Goal: Task Accomplishment & Management: Manage account settings

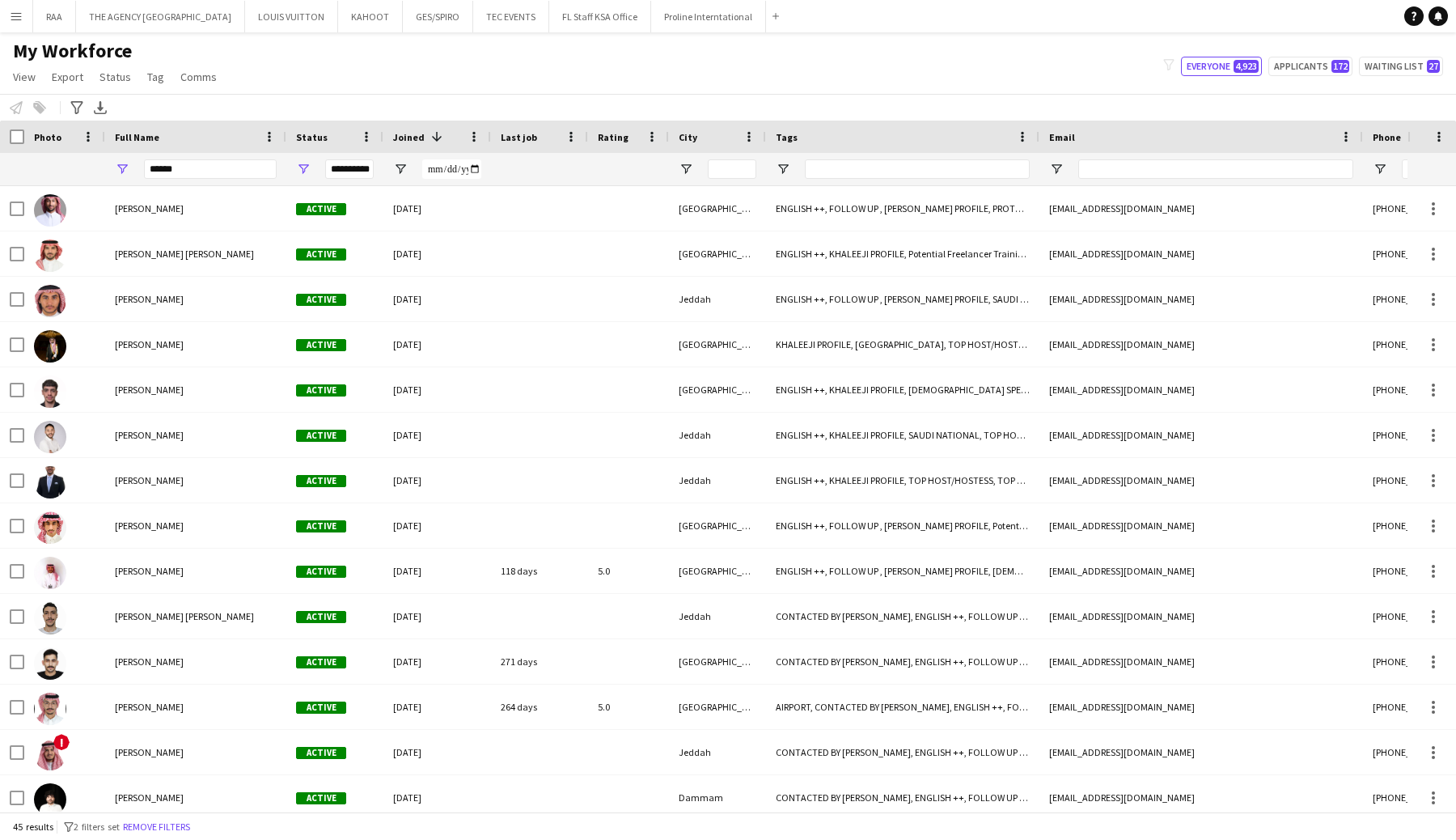
click at [22, 25] on button "Menu" at bounding box center [16, 16] width 32 height 32
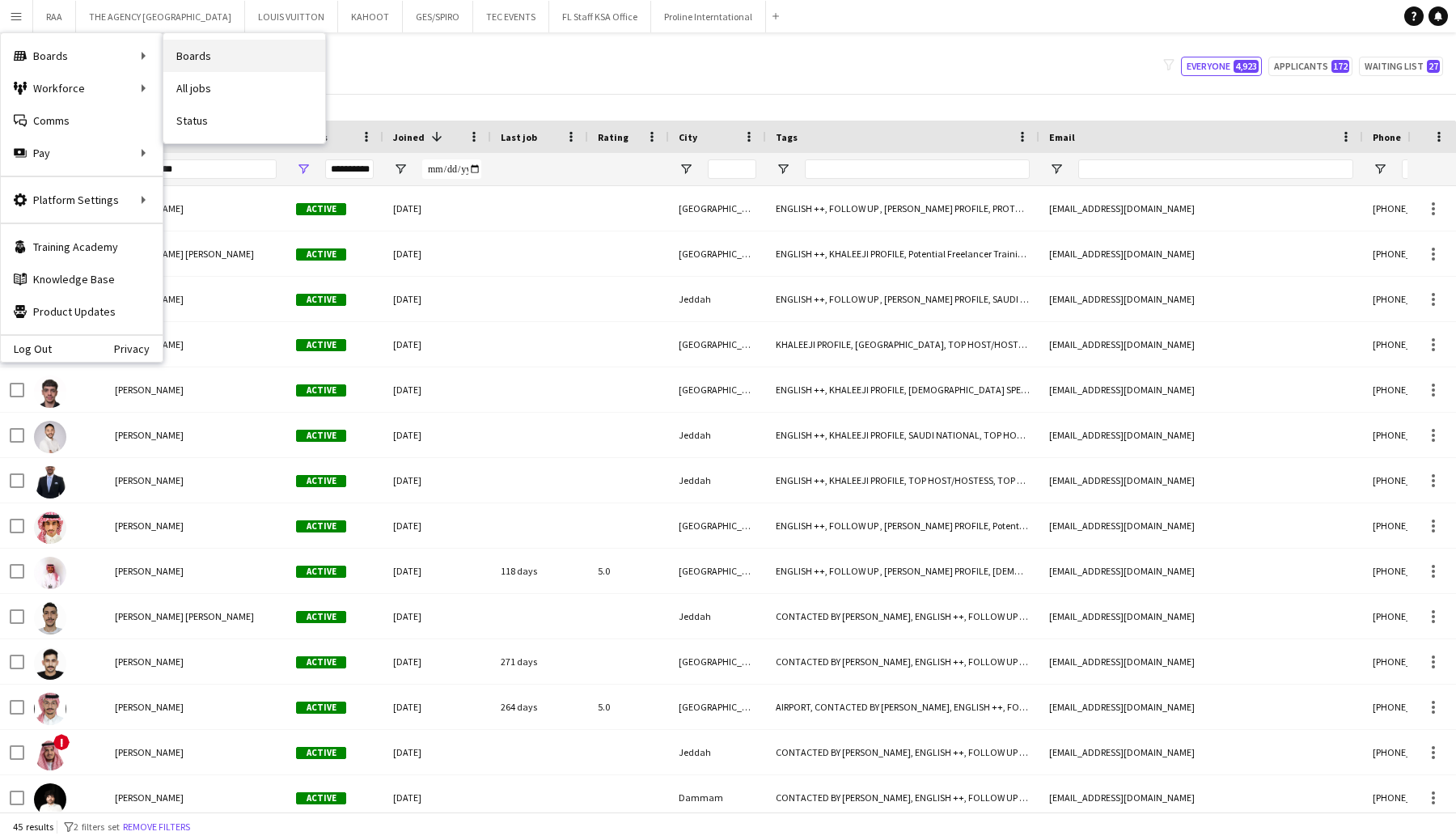
click at [194, 53] on link "Boards" at bounding box center [244, 55] width 161 height 32
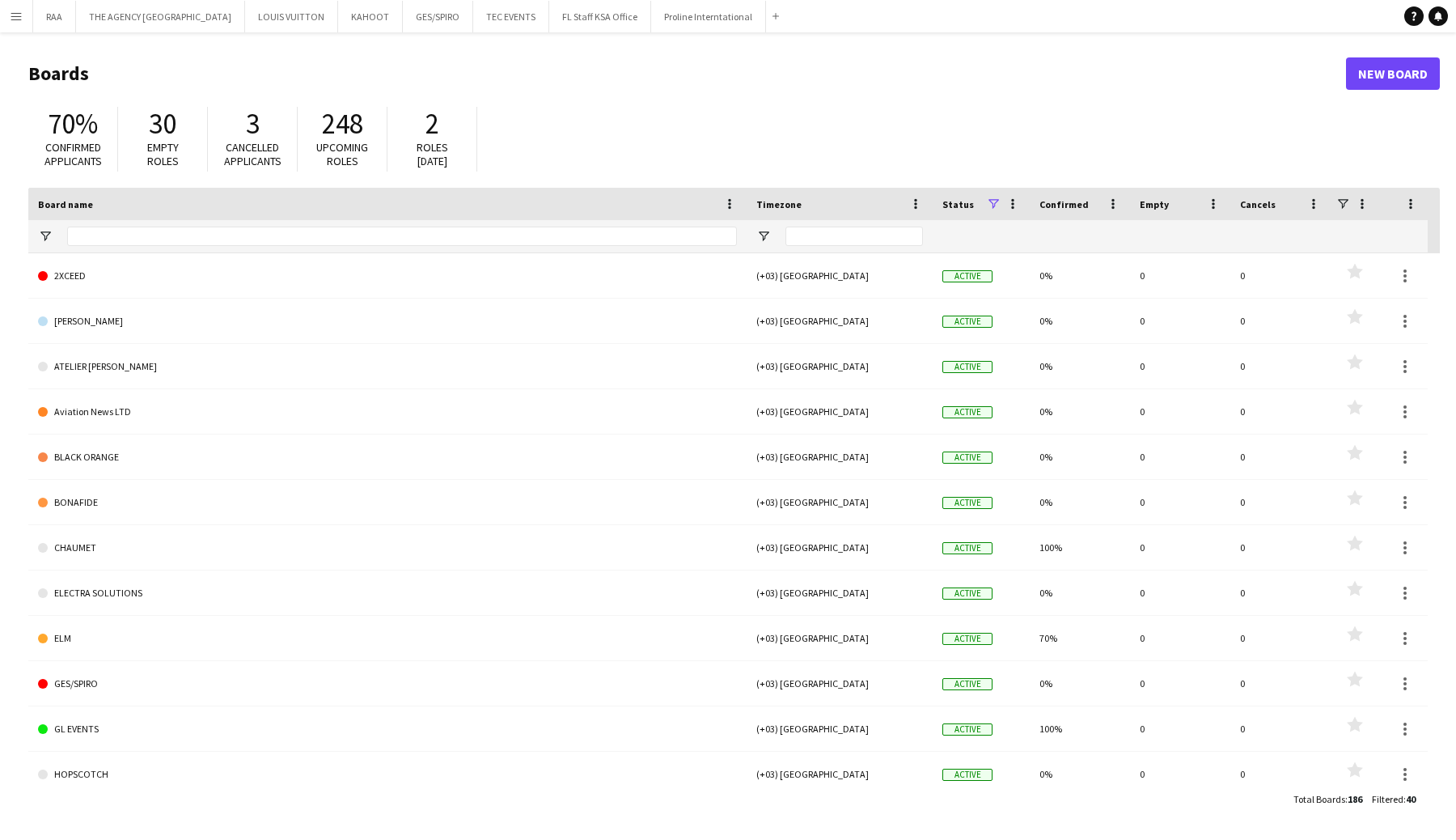
click at [2, 17] on button "Menu" at bounding box center [16, 16] width 32 height 32
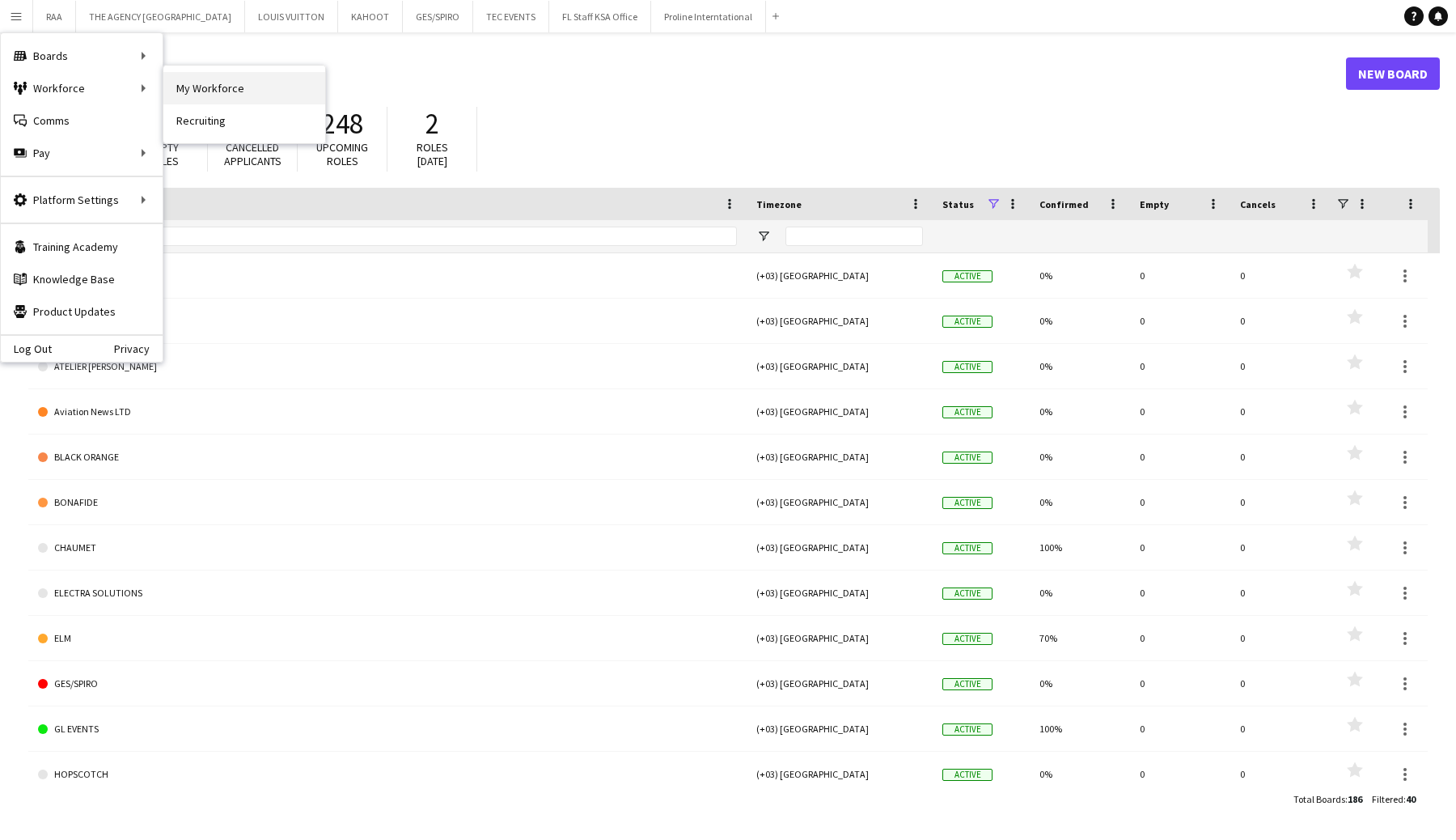
click at [185, 95] on link "My Workforce" at bounding box center [244, 88] width 161 height 32
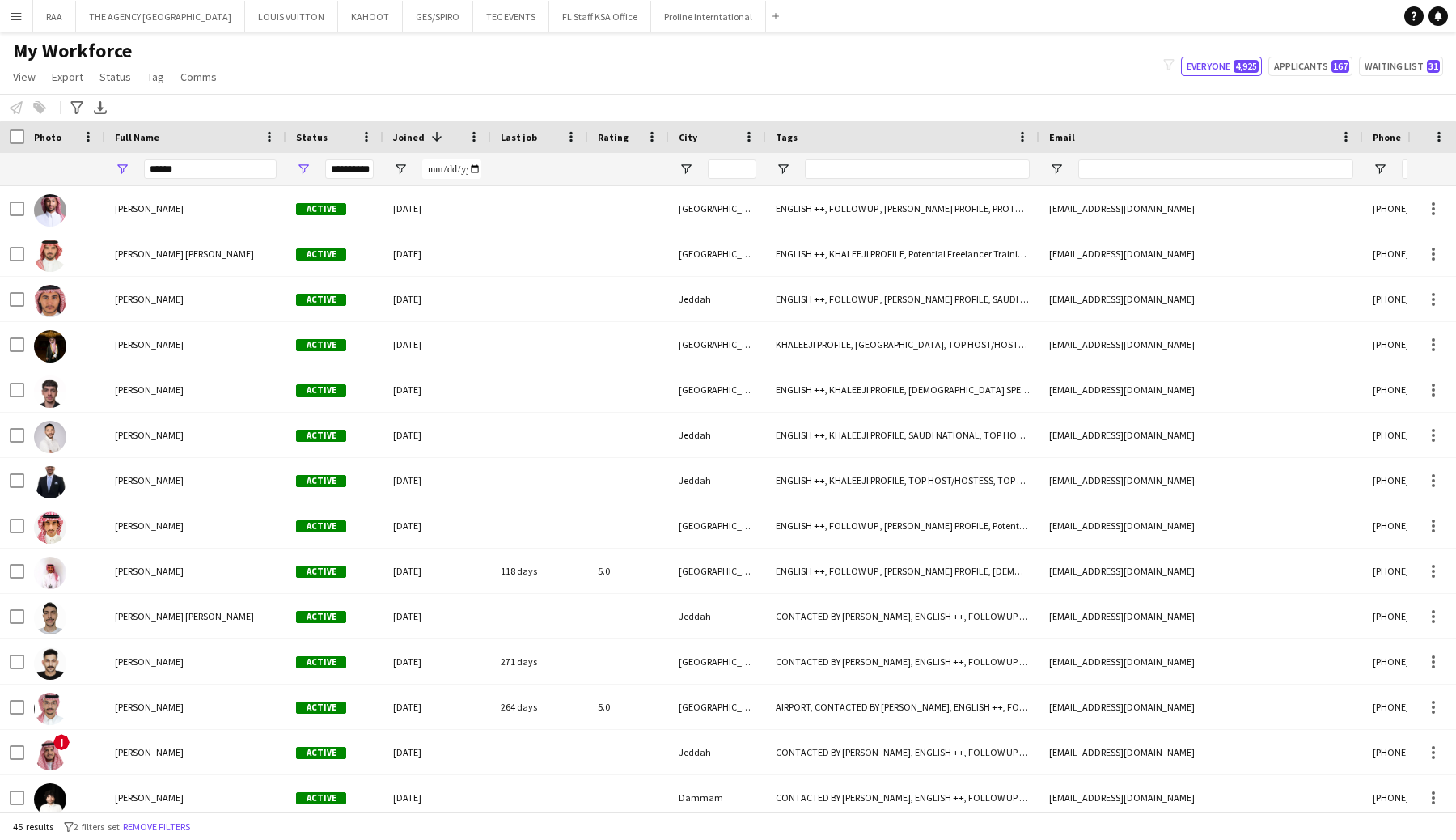
click at [10, 18] on app-icon "Menu" at bounding box center [16, 16] width 13 height 13
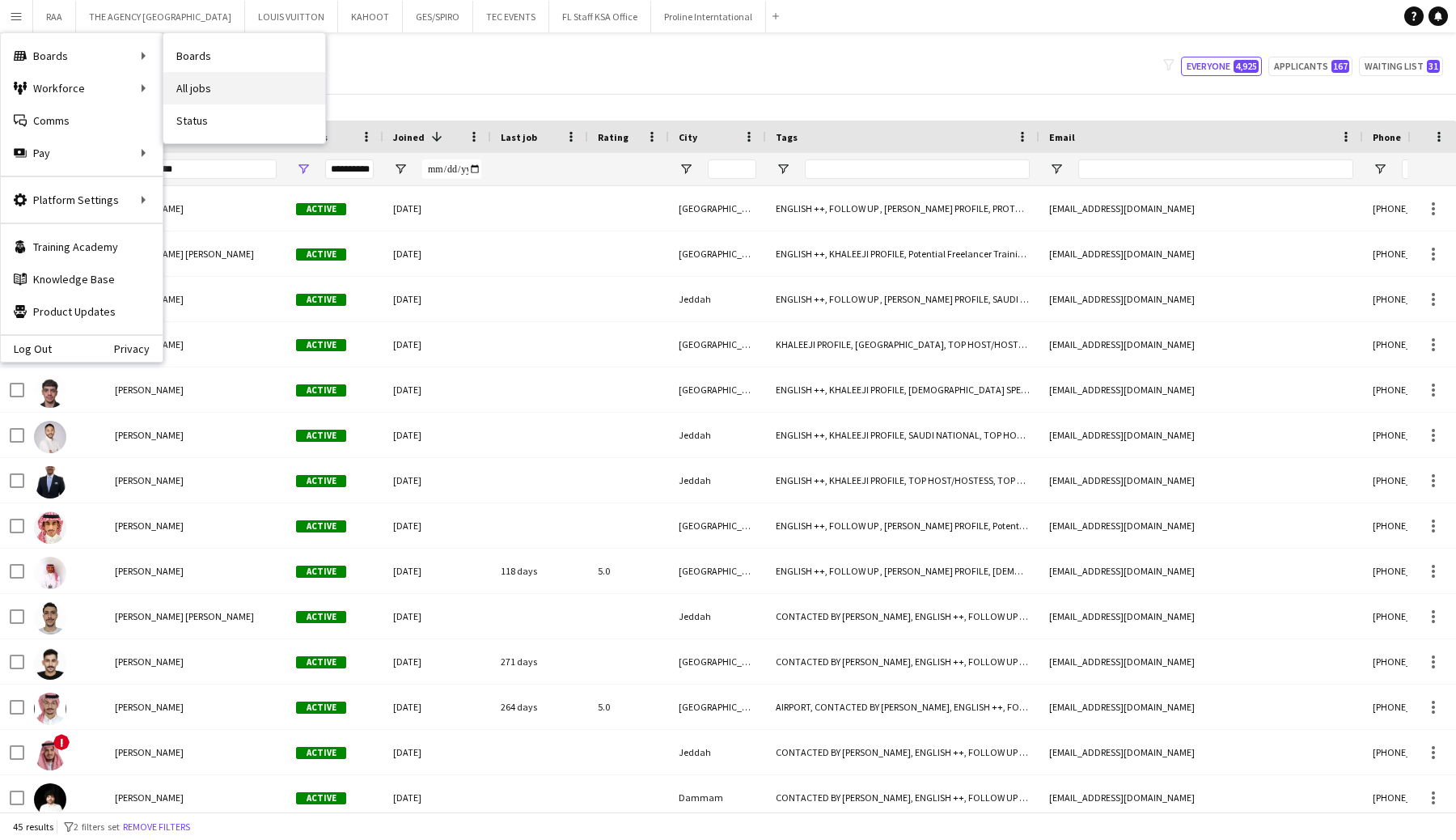
click at [202, 92] on link "All jobs" at bounding box center [244, 88] width 161 height 32
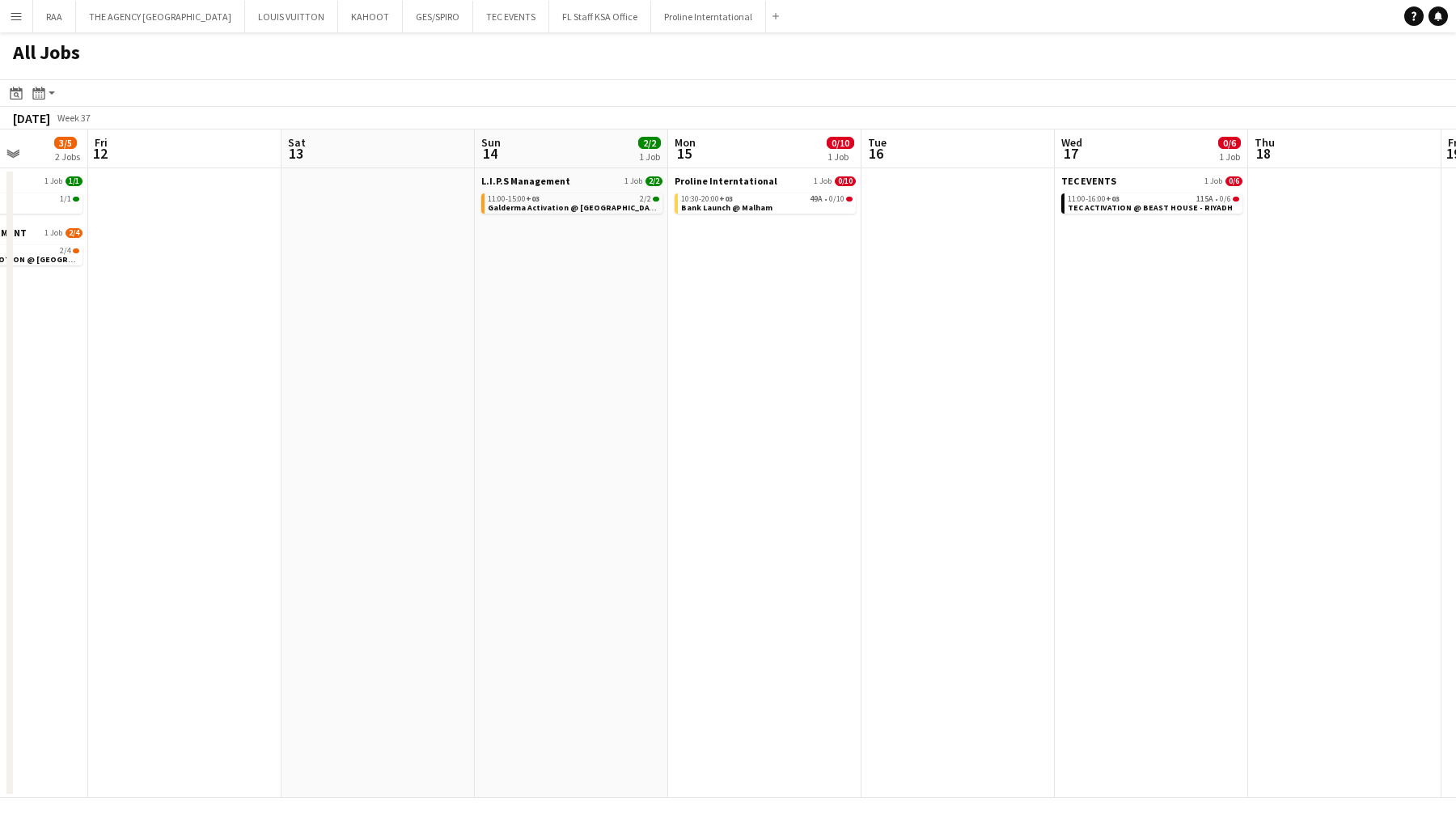
scroll to position [0, 600]
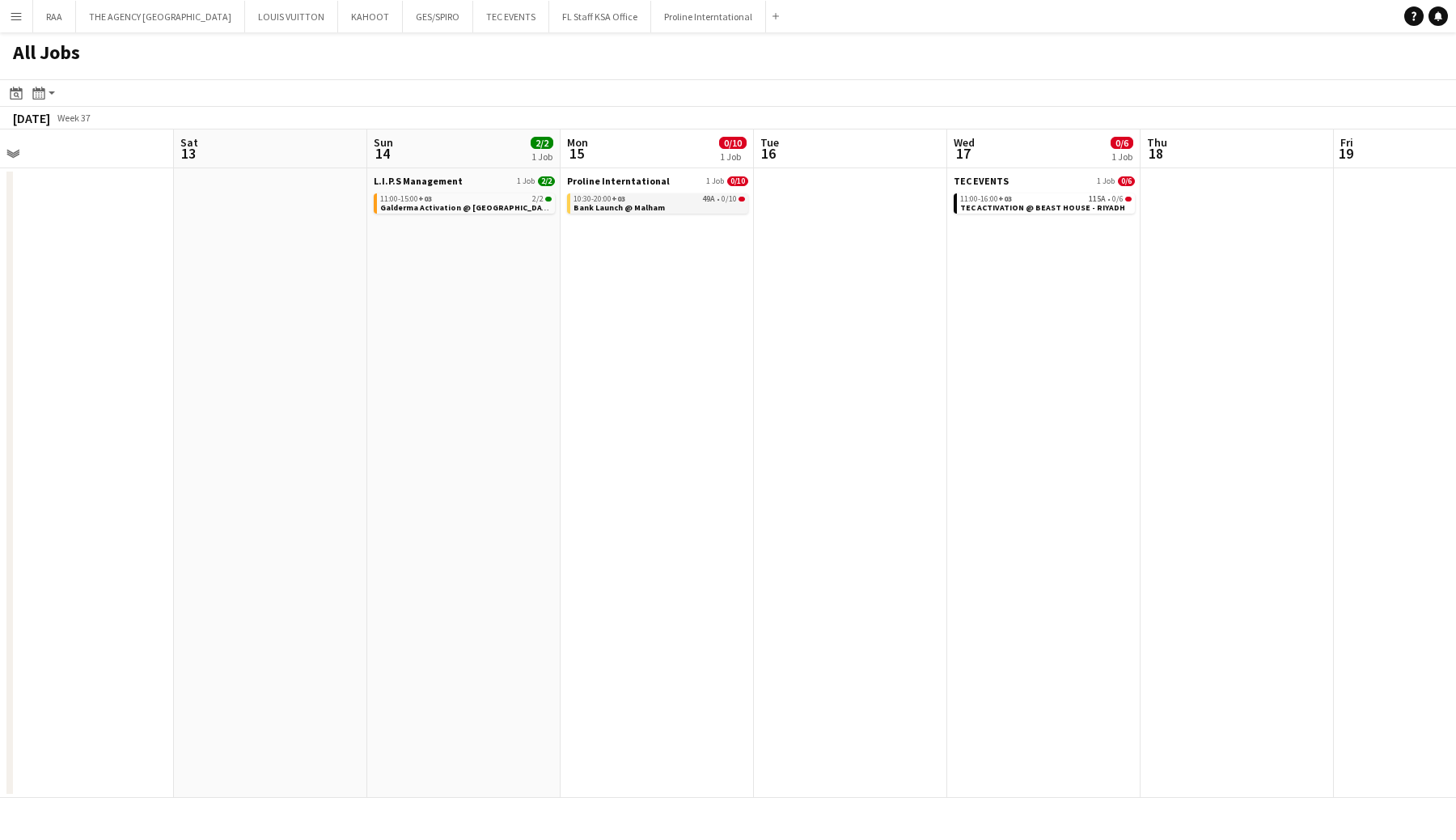
click at [598, 204] on span "Bank Launch @ Malham" at bounding box center [619, 208] width 91 height 11
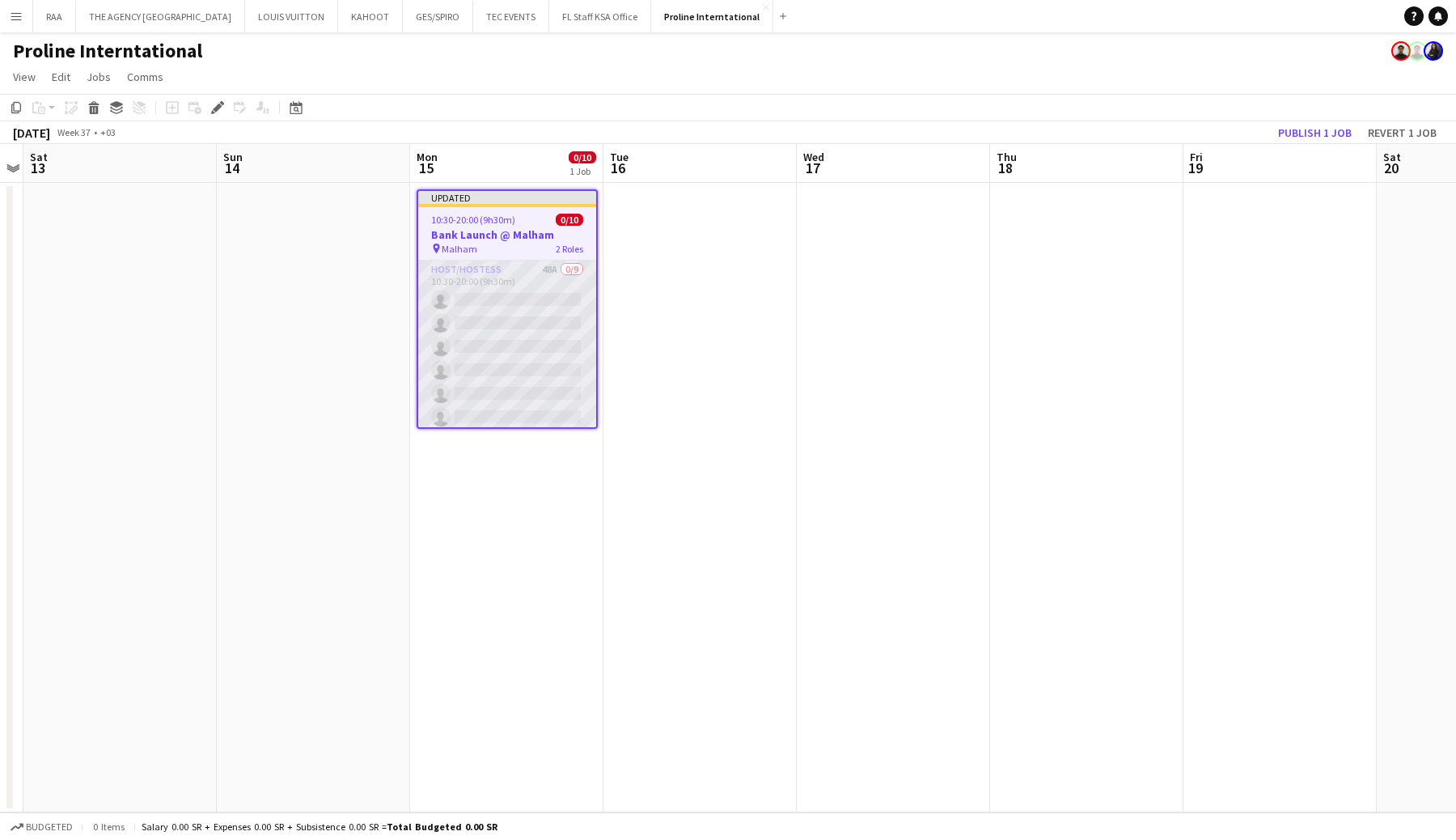
click at [528, 276] on app-card-role "Host/Hostess 48A 0/9 10:30-20:00 (9h30m) single-neutral-actions single-neutral-…" at bounding box center [507, 382] width 178 height 243
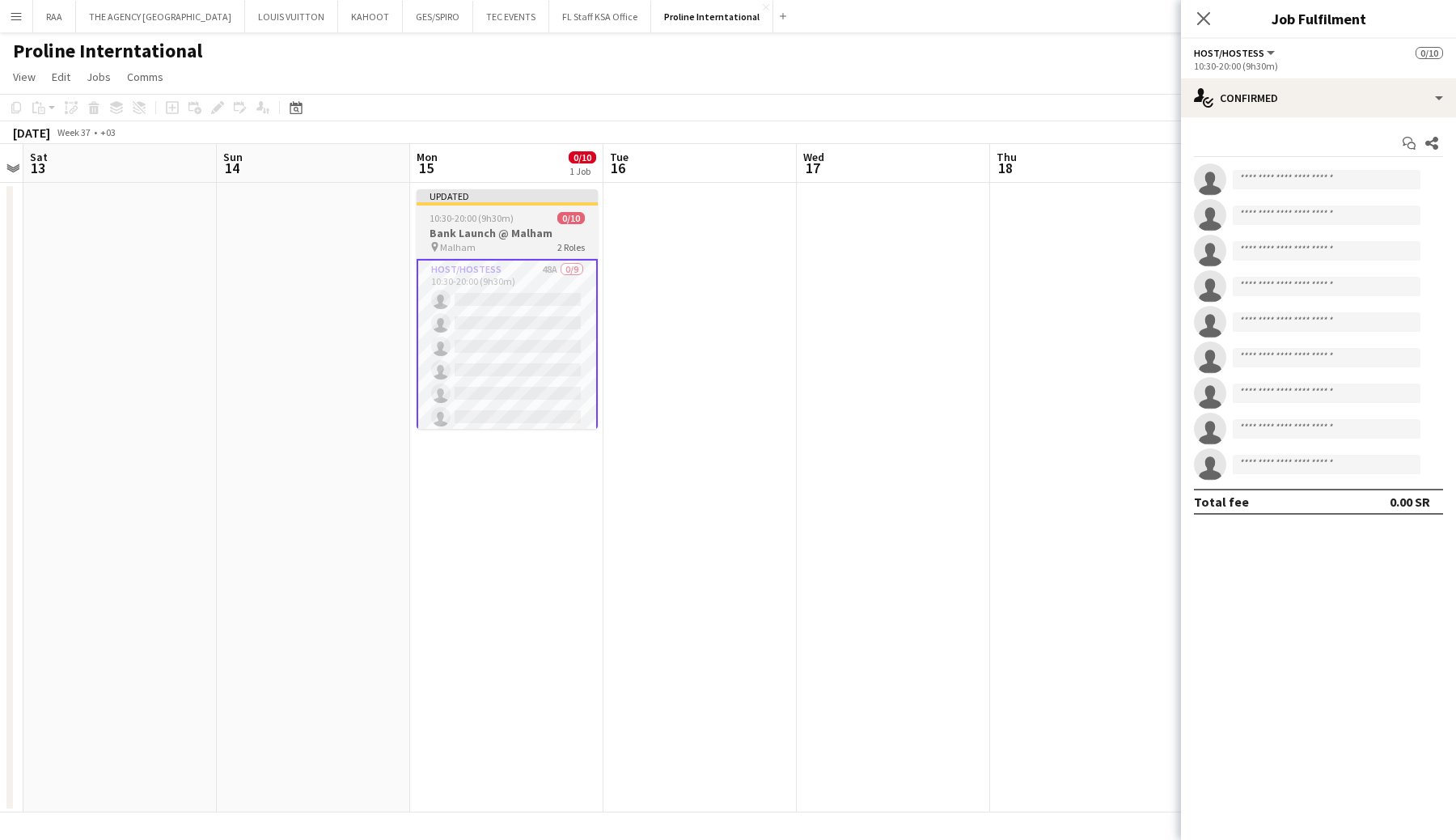
click at [537, 238] on h3 "Bank Launch @ Malham" at bounding box center [507, 233] width 181 height 14
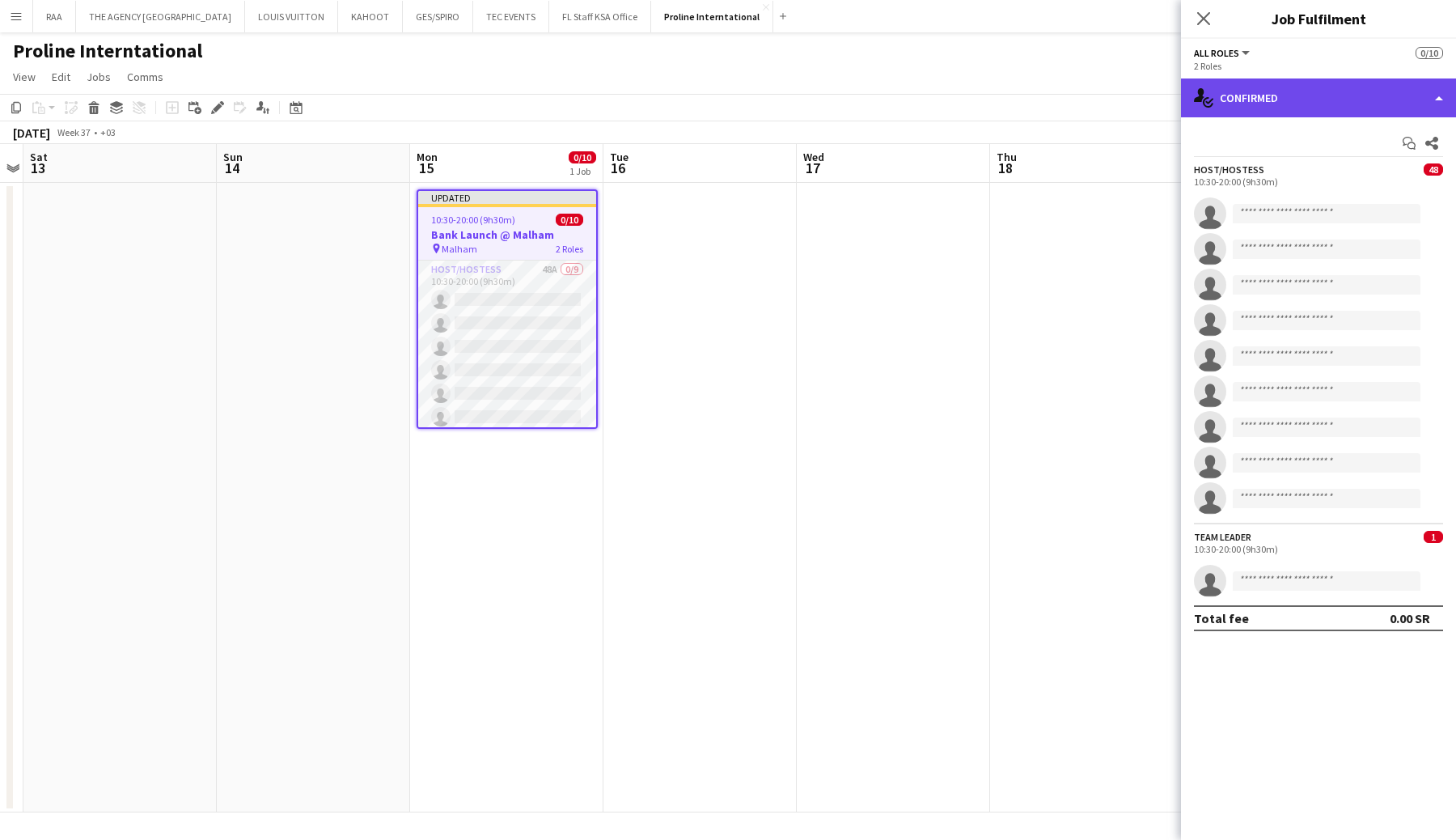
click at [1359, 112] on div "single-neutral-actions-check-2 Confirmed" at bounding box center [1319, 98] width 275 height 39
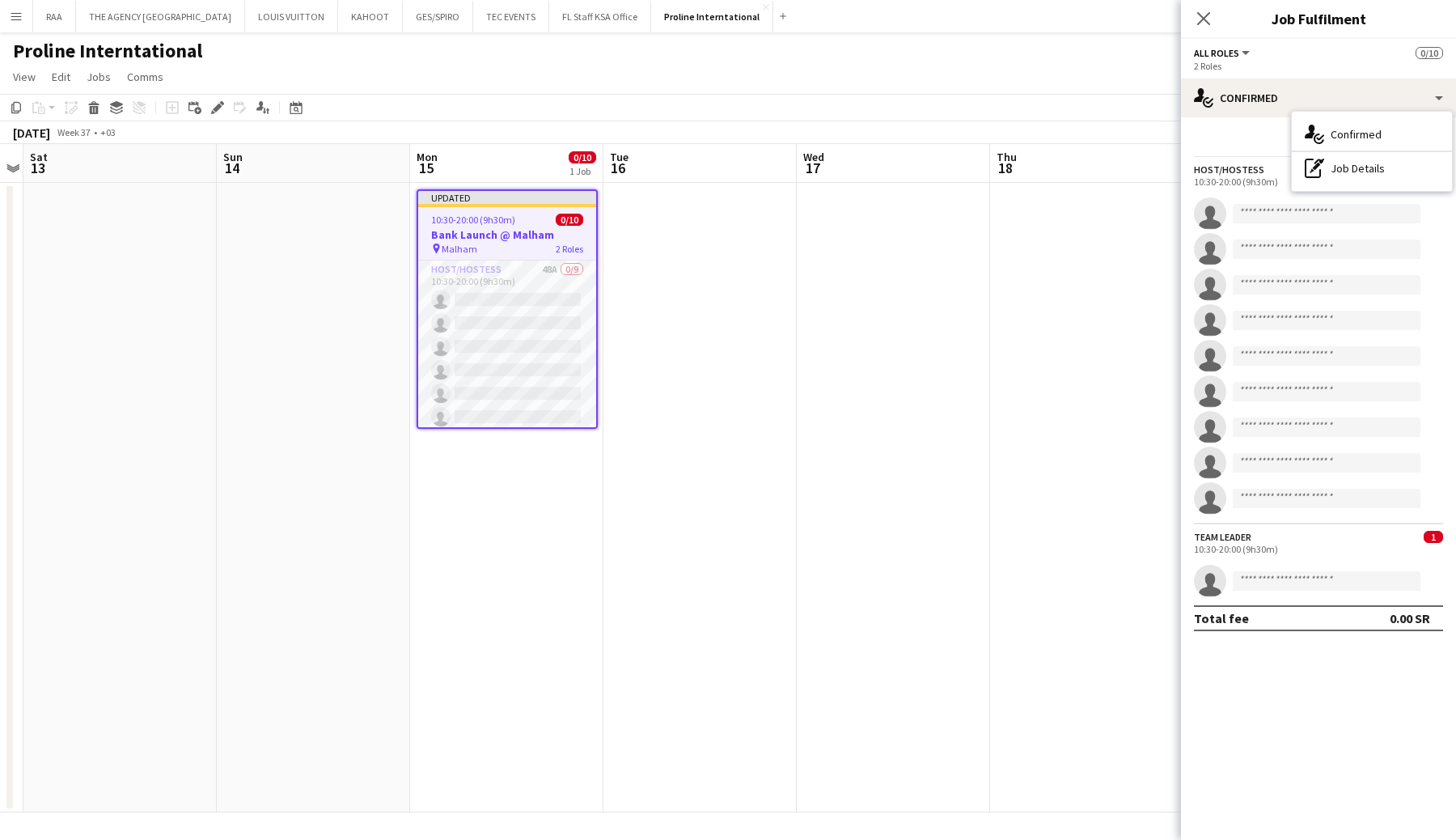
click at [1263, 139] on div "Start chat Share" at bounding box center [1318, 144] width 249 height 27
click at [1428, 170] on span "48" at bounding box center [1434, 170] width 20 height 12
click at [557, 239] on h3 "Bank Launch @ Malham" at bounding box center [507, 235] width 178 height 14
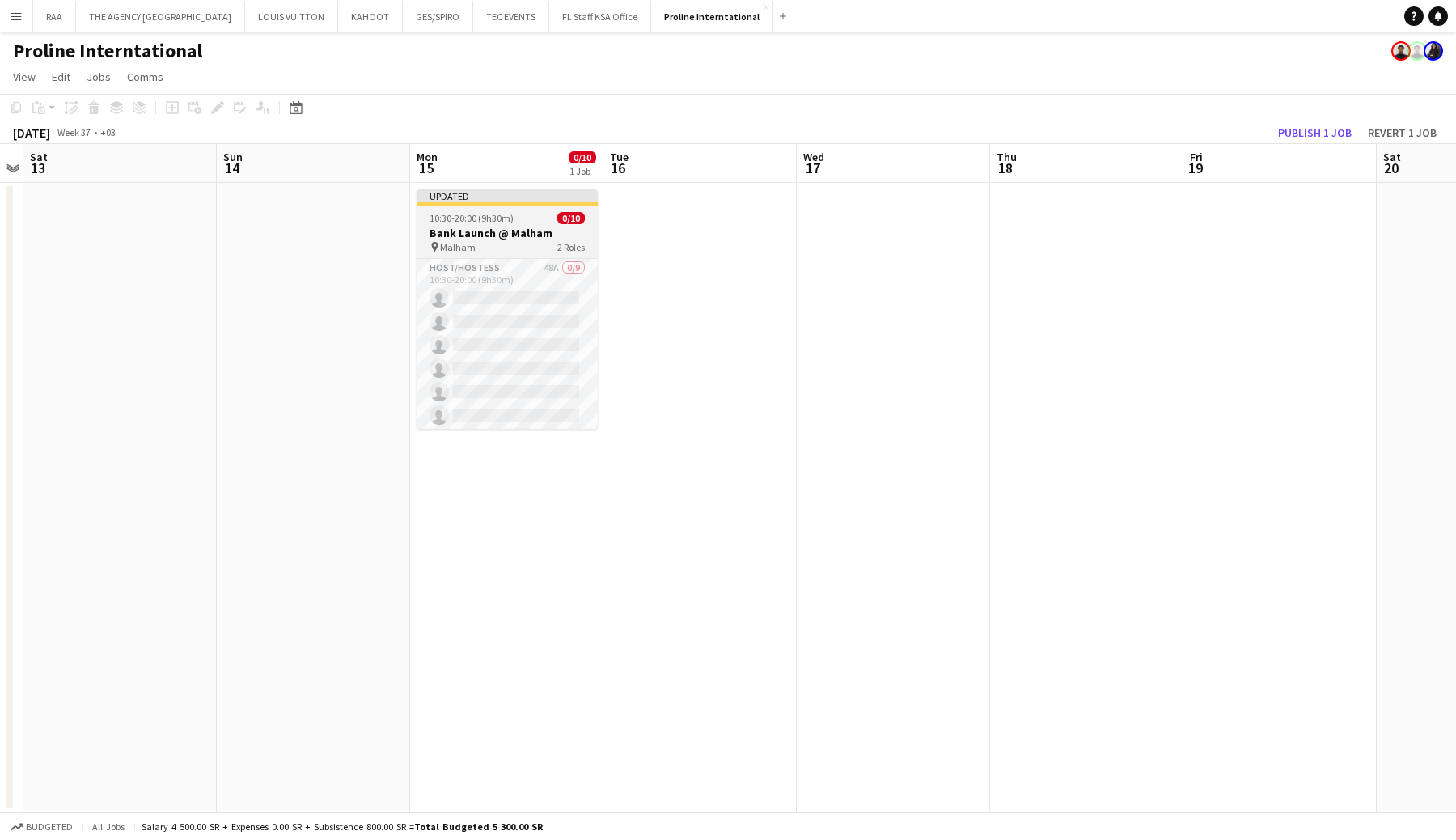
click at [558, 224] on app-job-card "Updated 10:30-20:00 (9h30m) 0/10 Bank Launch @ Malham pin Malham 2 Roles Host/H…" at bounding box center [507, 309] width 181 height 239
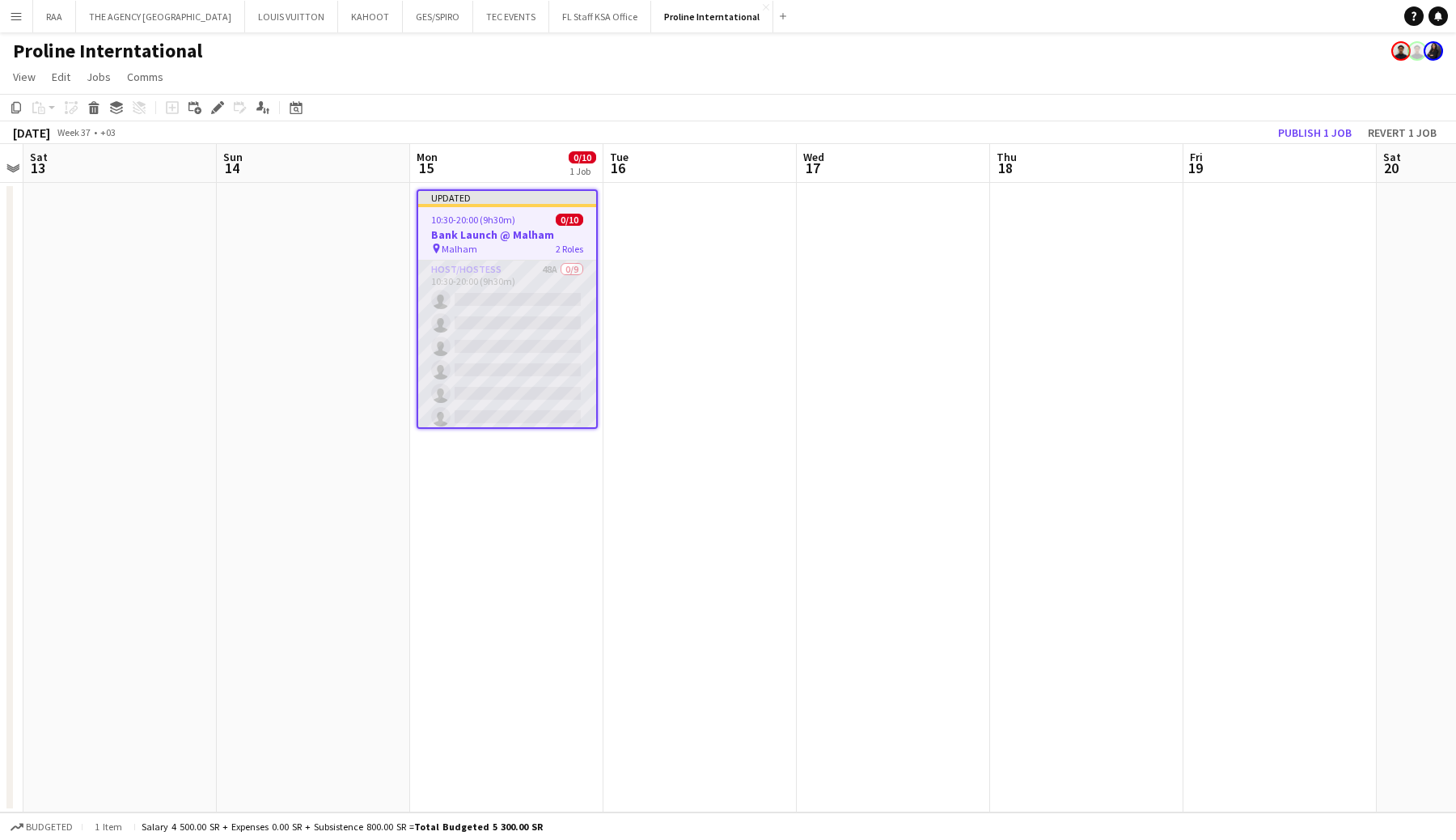
click at [491, 275] on app-card-role "Host/Hostess 48A 0/9 10:30-20:00 (9h30m) single-neutral-actions single-neutral-…" at bounding box center [507, 382] width 178 height 243
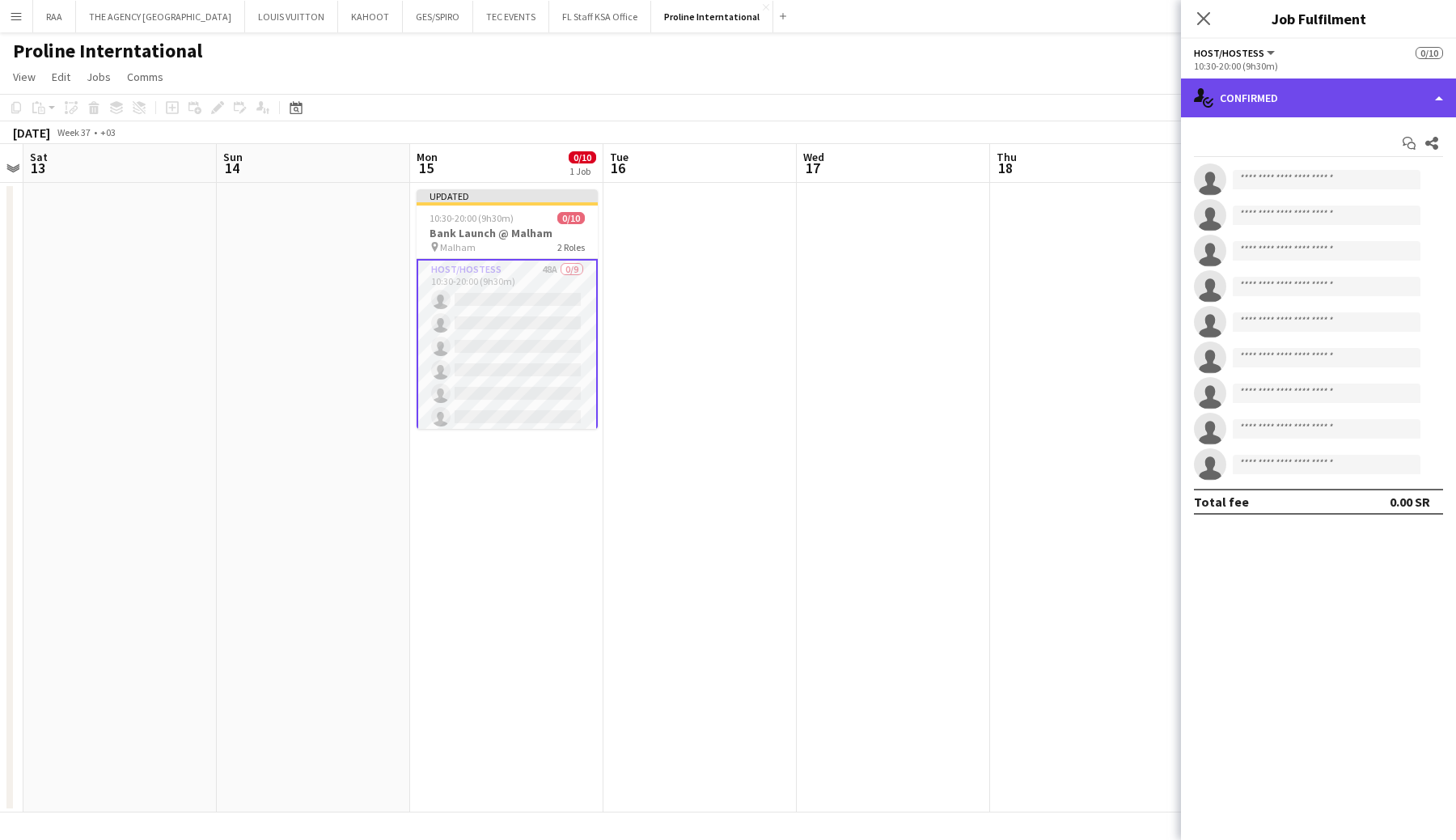
click at [1439, 103] on div "single-neutral-actions-check-2 Confirmed" at bounding box center [1319, 98] width 275 height 39
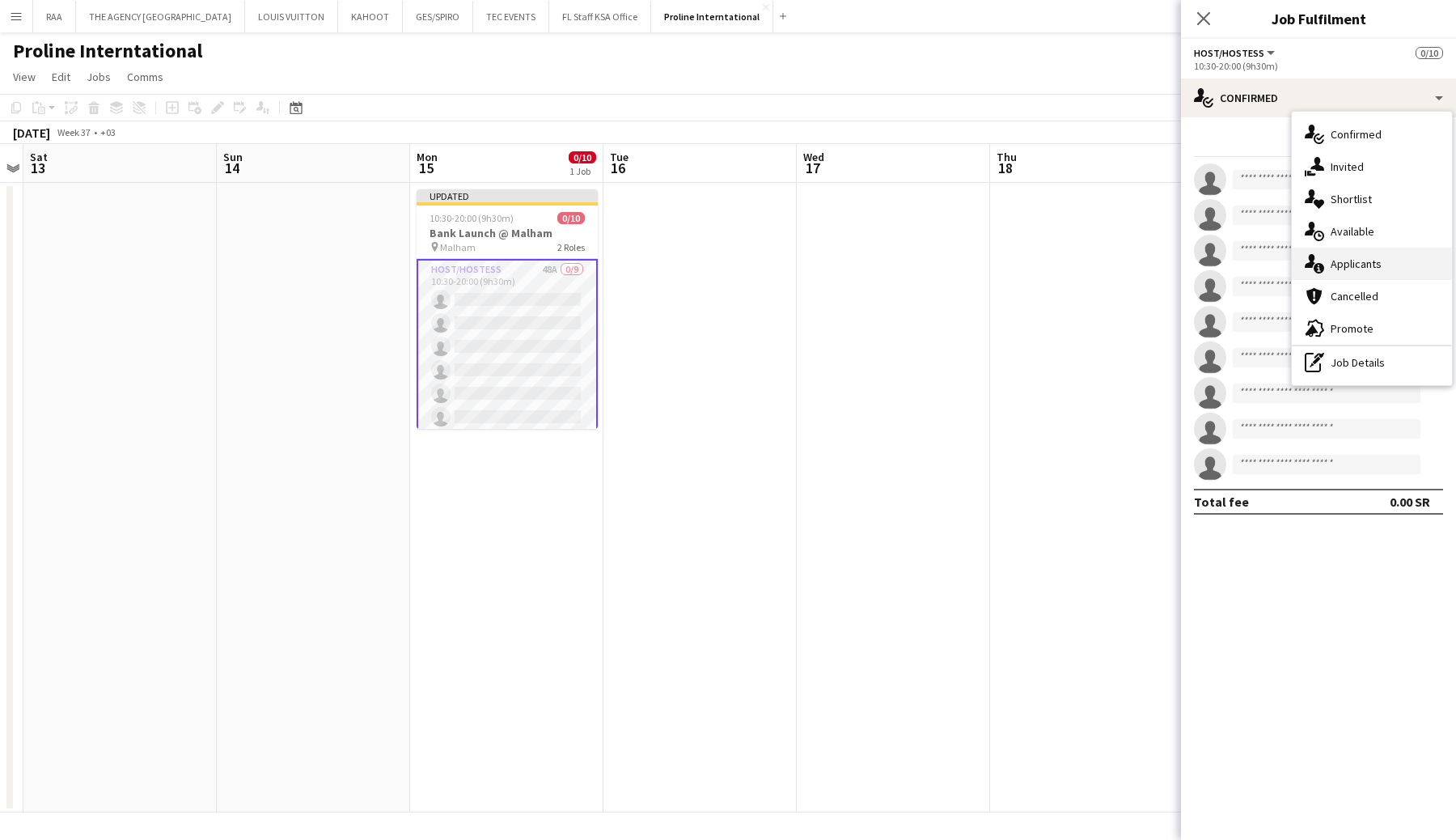
click at [1351, 270] on span "Applicants" at bounding box center [1356, 263] width 51 height 14
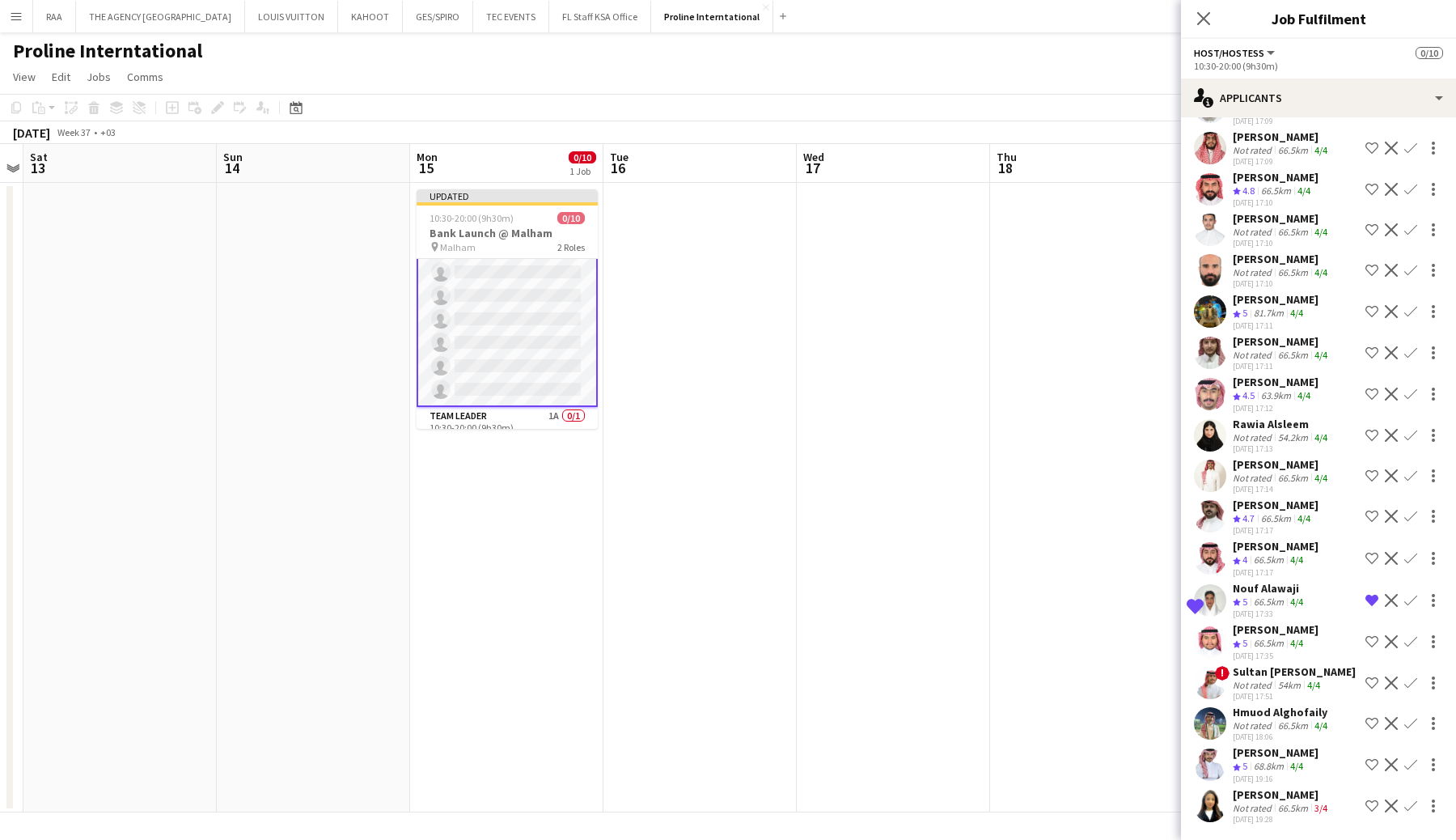
scroll to position [131, 0]
click at [524, 389] on app-card-role "Team Leader 1A 0/1 10:30-20:00 (9h30m) single-neutral-actions" at bounding box center [507, 402] width 181 height 55
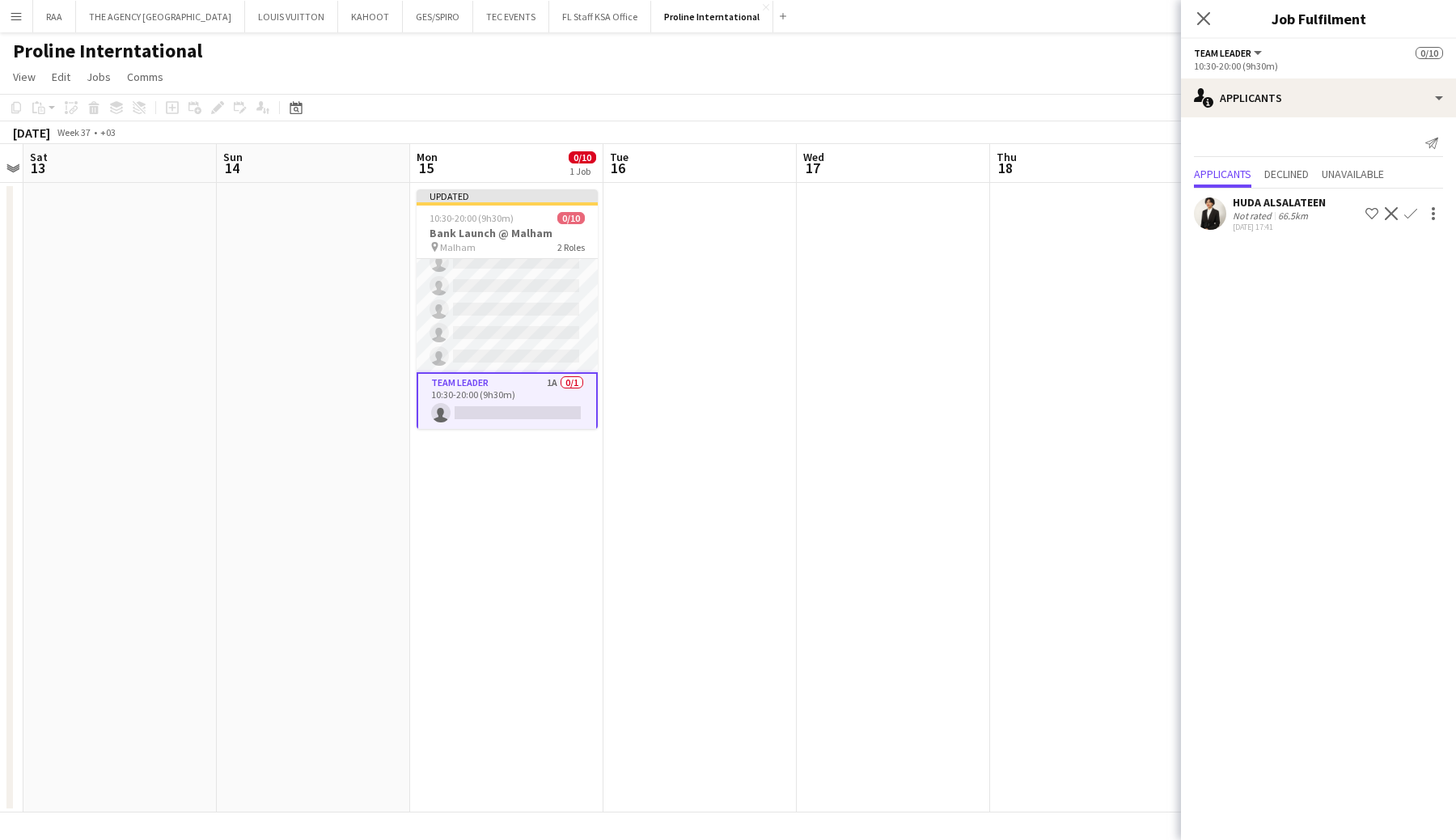
click at [1220, 216] on app-user-avatar at bounding box center [1210, 213] width 32 height 32
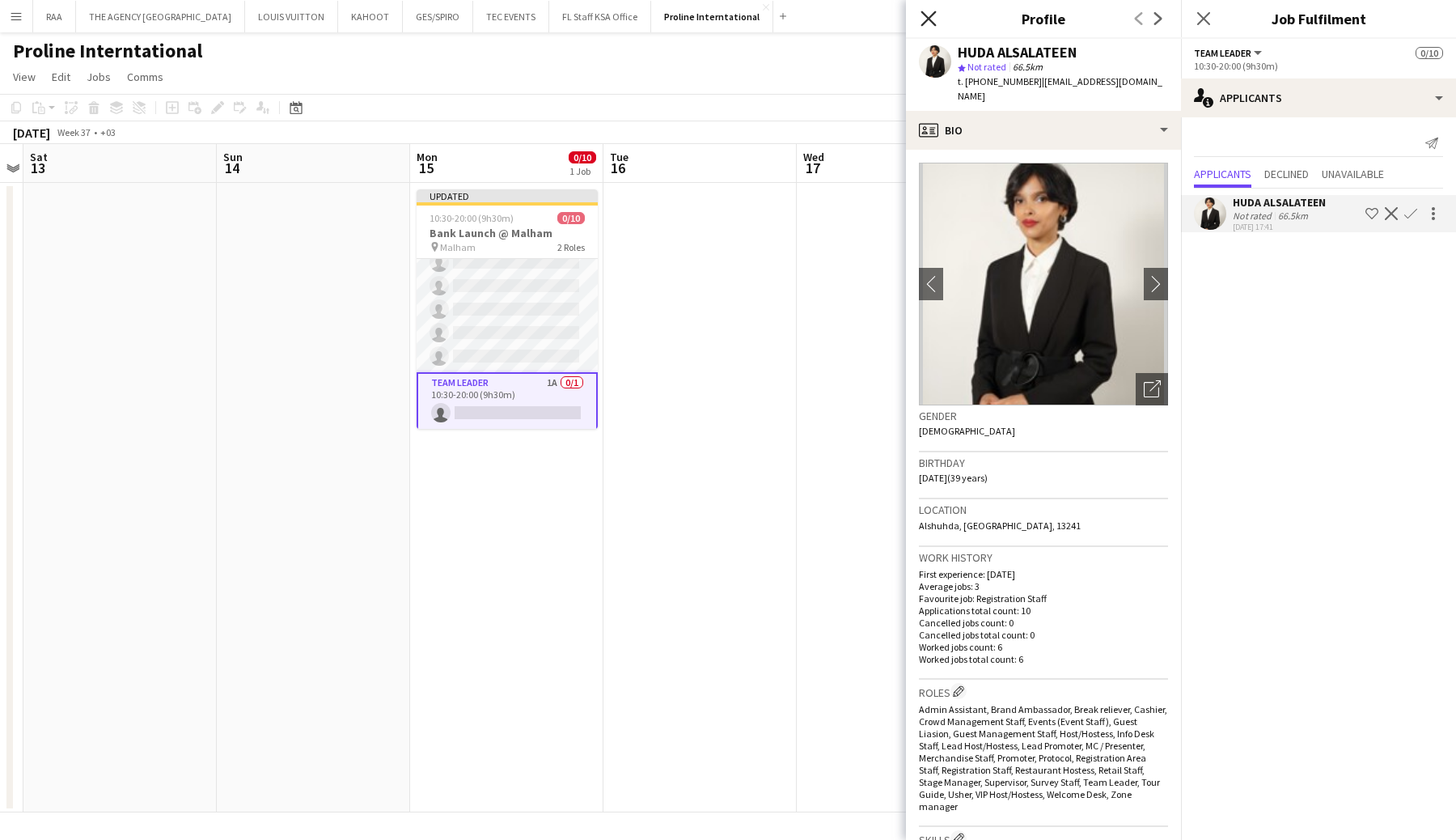
click at [931, 21] on icon at bounding box center [928, 18] width 15 height 15
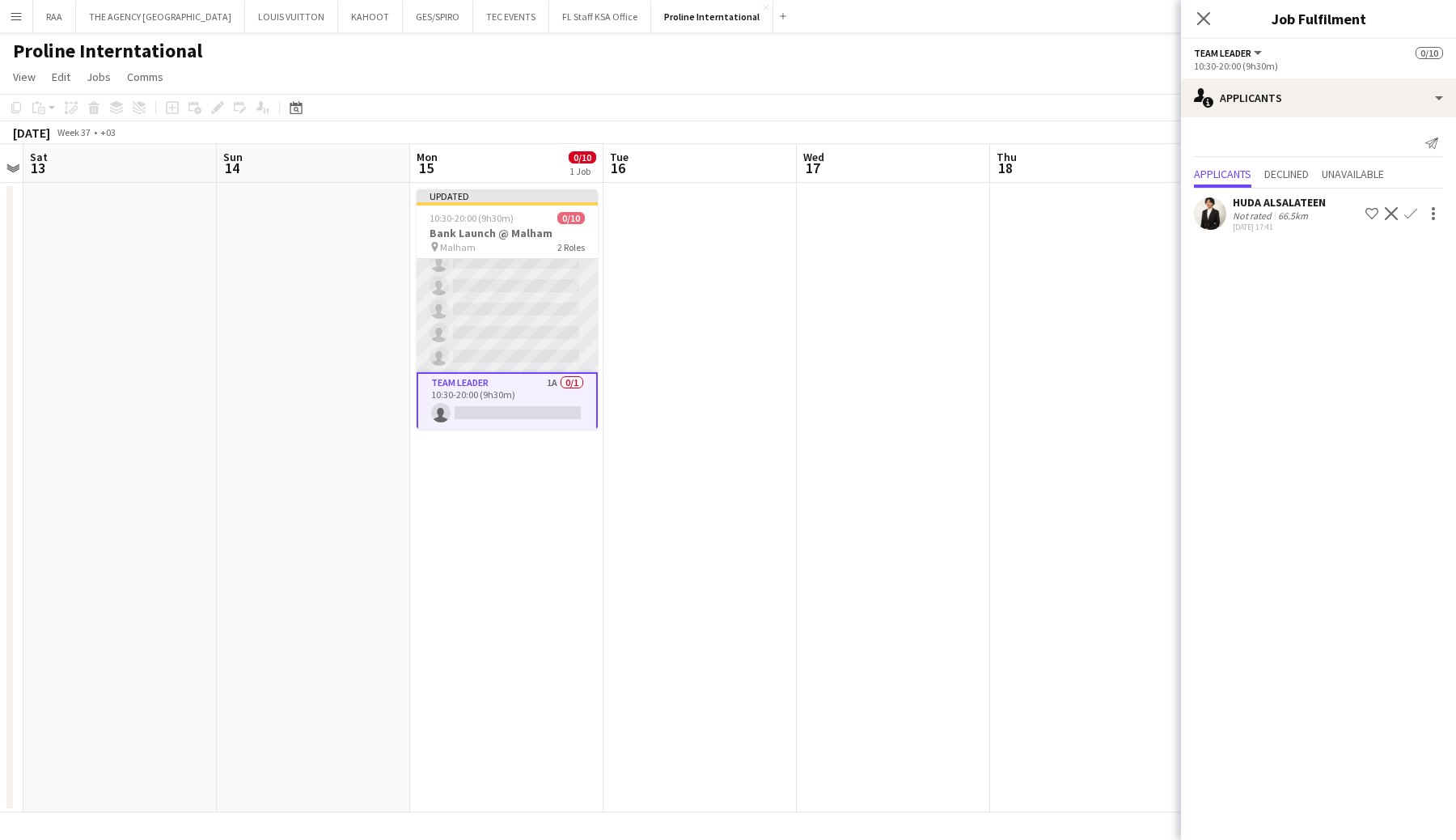
click at [531, 314] on app-card-role "Host/Hostess 48A 0/9 10:30-20:00 (9h30m) single-neutral-actions single-neutral-…" at bounding box center [507, 251] width 181 height 243
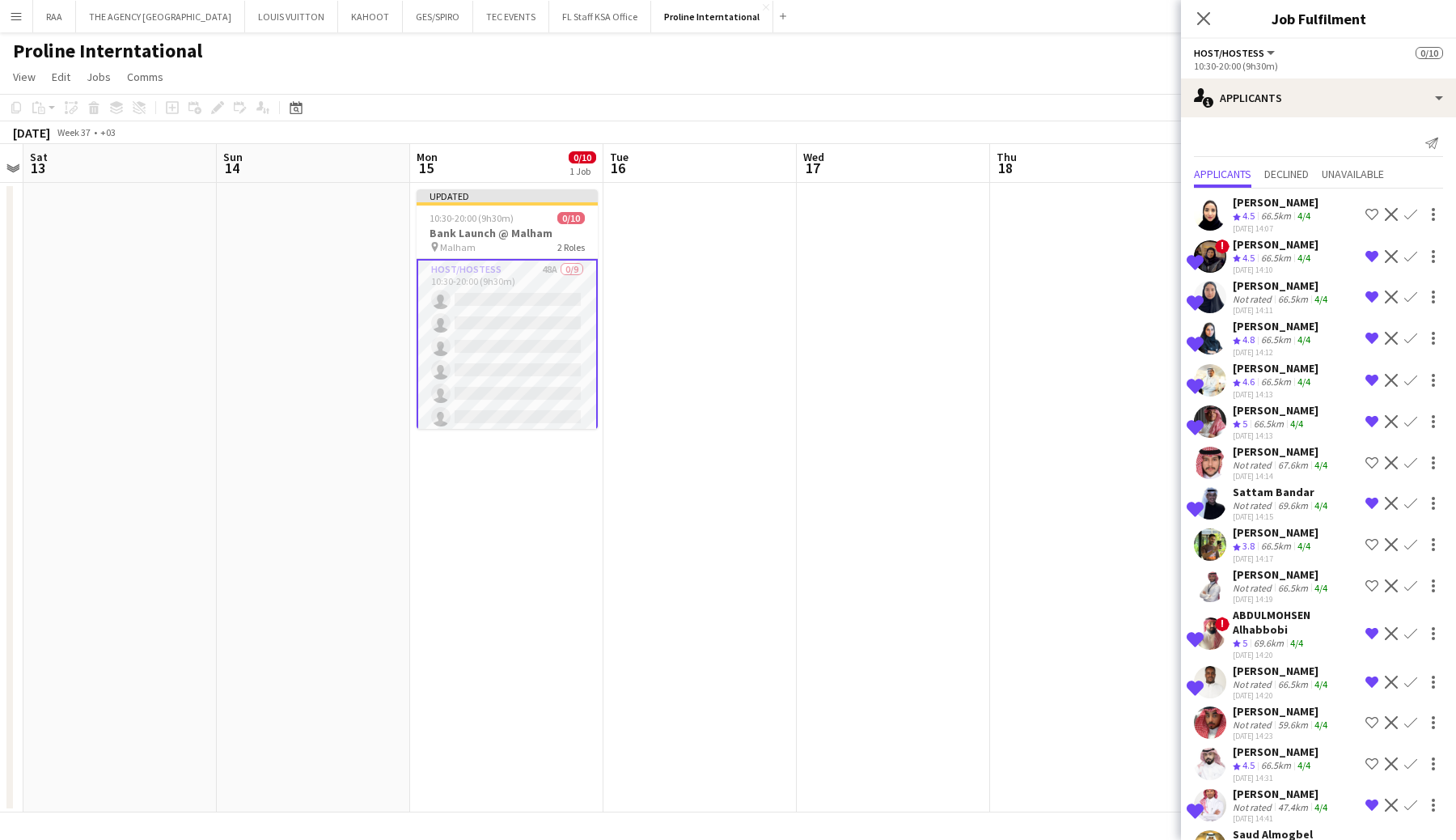
scroll to position [131, 0]
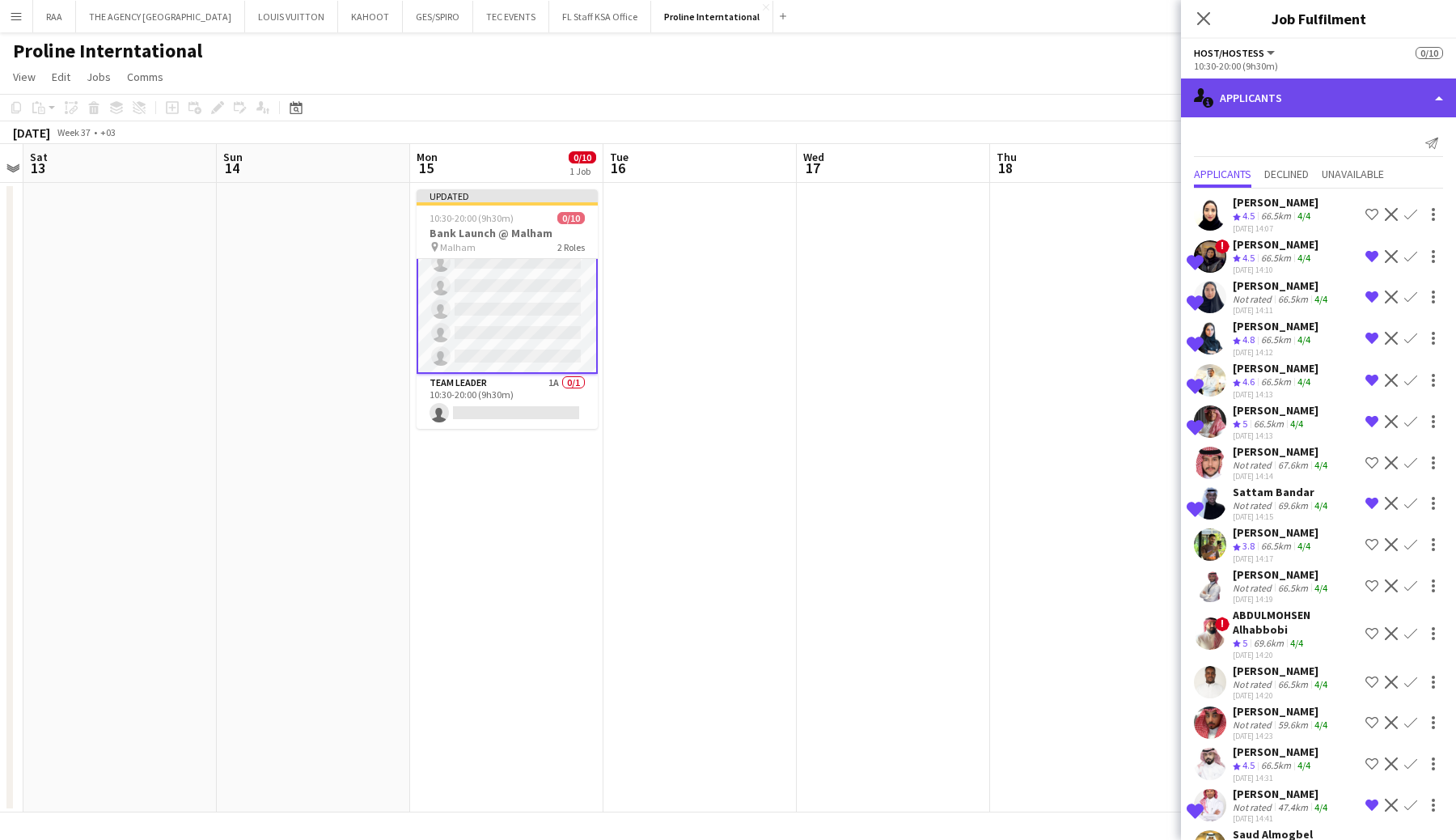
click at [1257, 102] on div "single-neutral-actions-information Applicants" at bounding box center [1319, 98] width 275 height 39
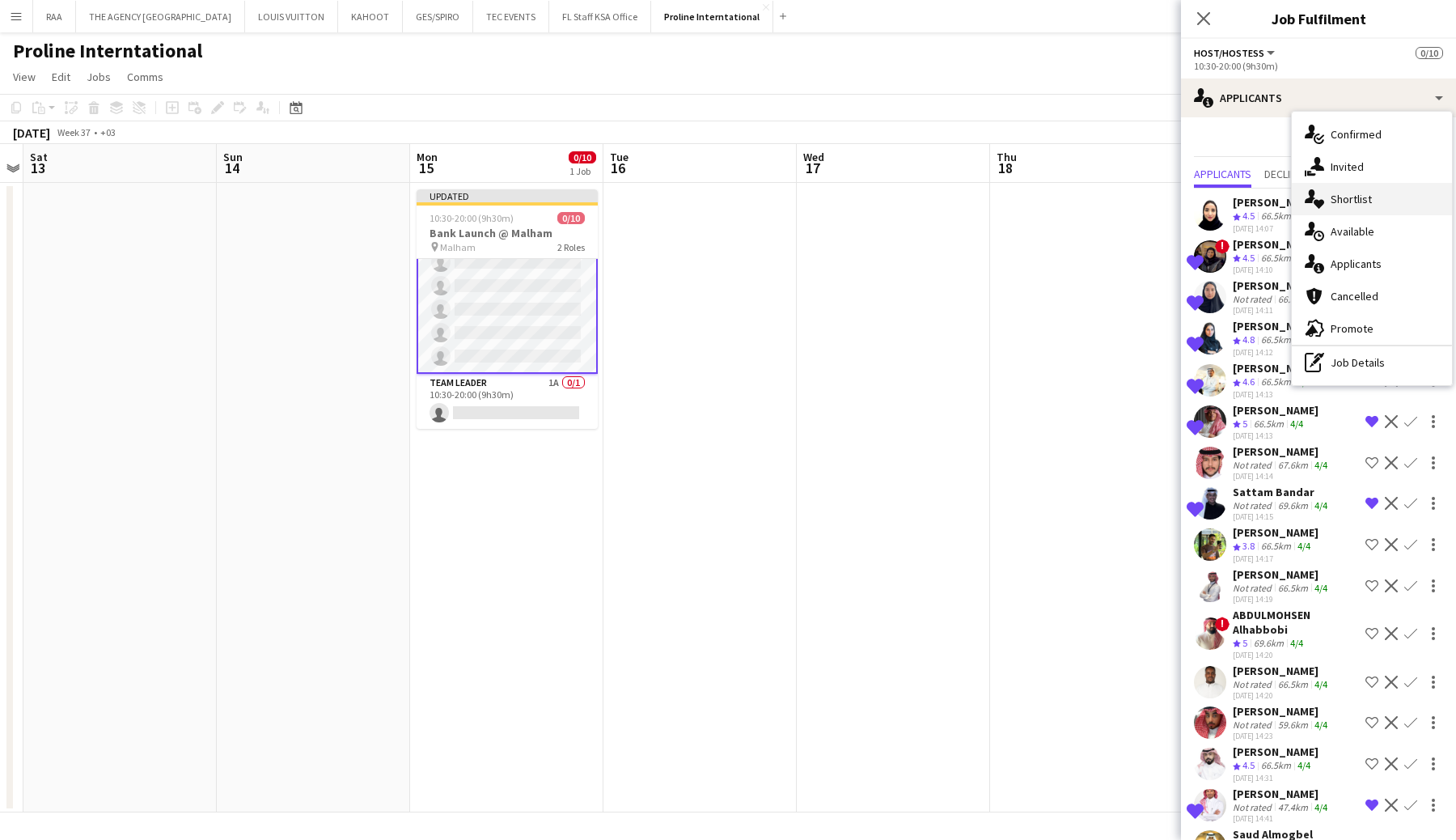
click at [1347, 197] on span "Shortlist" at bounding box center [1352, 199] width 41 height 14
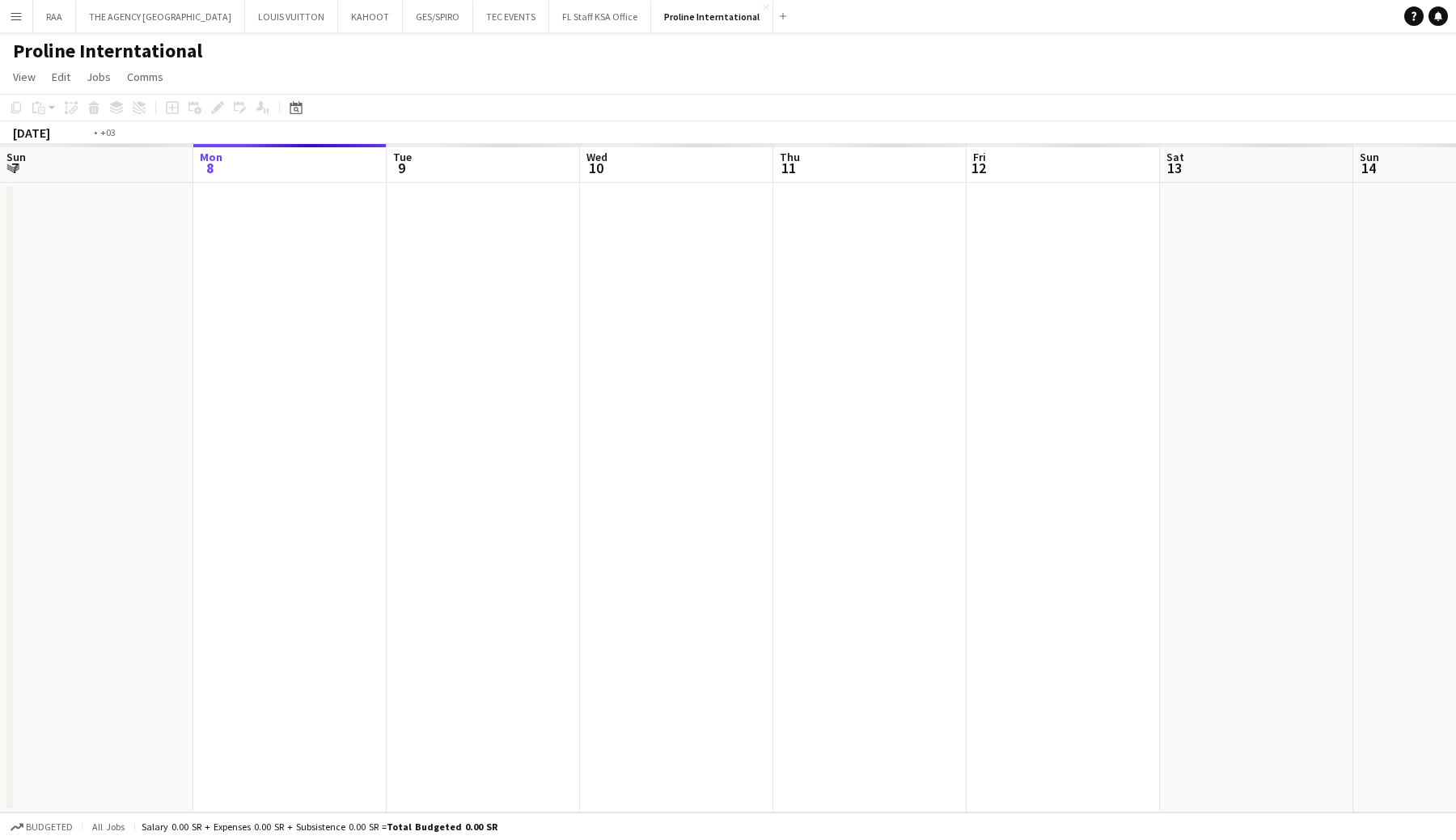
scroll to position [0, 557]
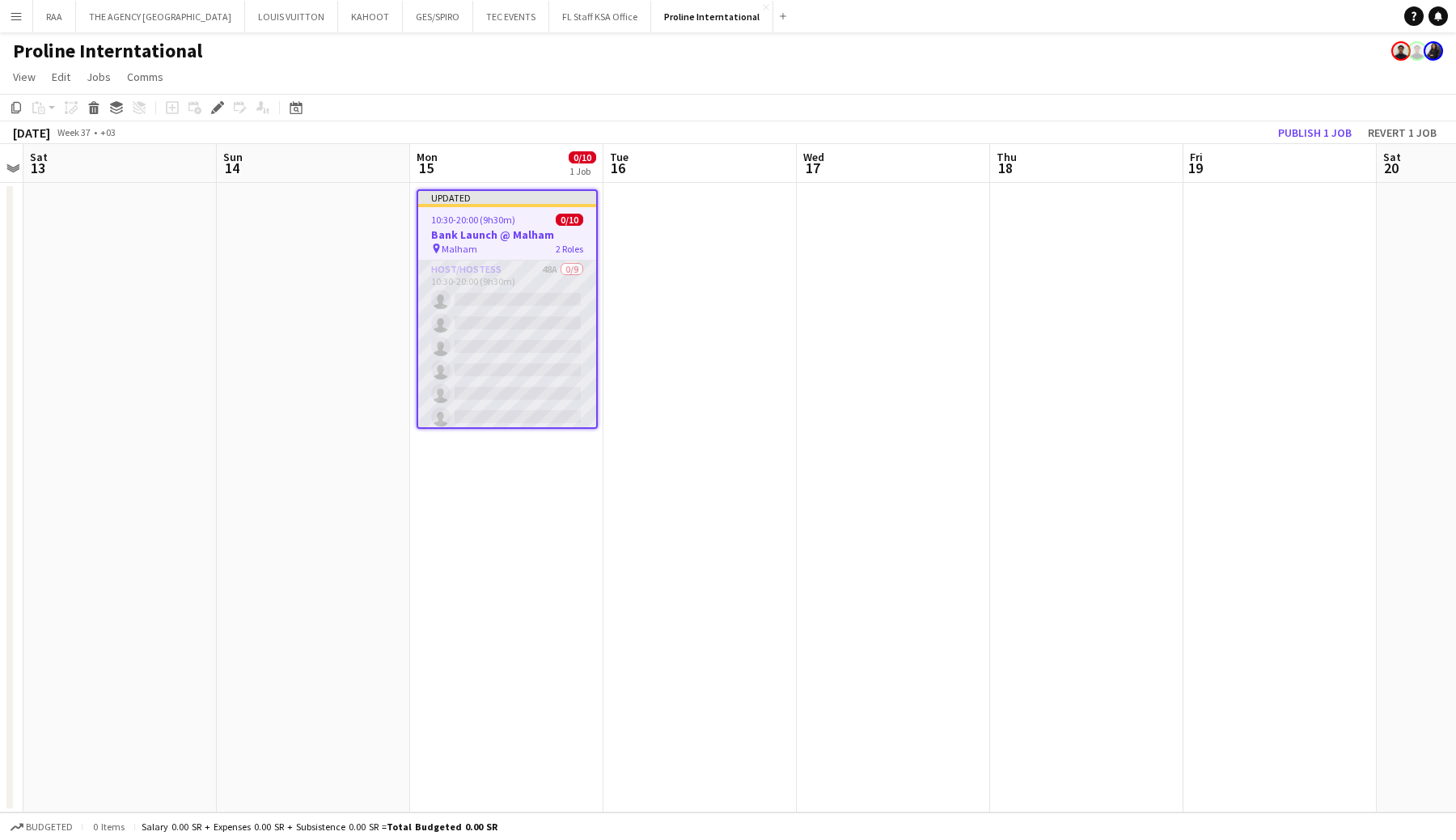
click at [514, 277] on app-card-role "Host/Hostess 48A 0/9 10:30-20:00 (9h30m) single-neutral-actions single-neutral-…" at bounding box center [507, 382] width 178 height 243
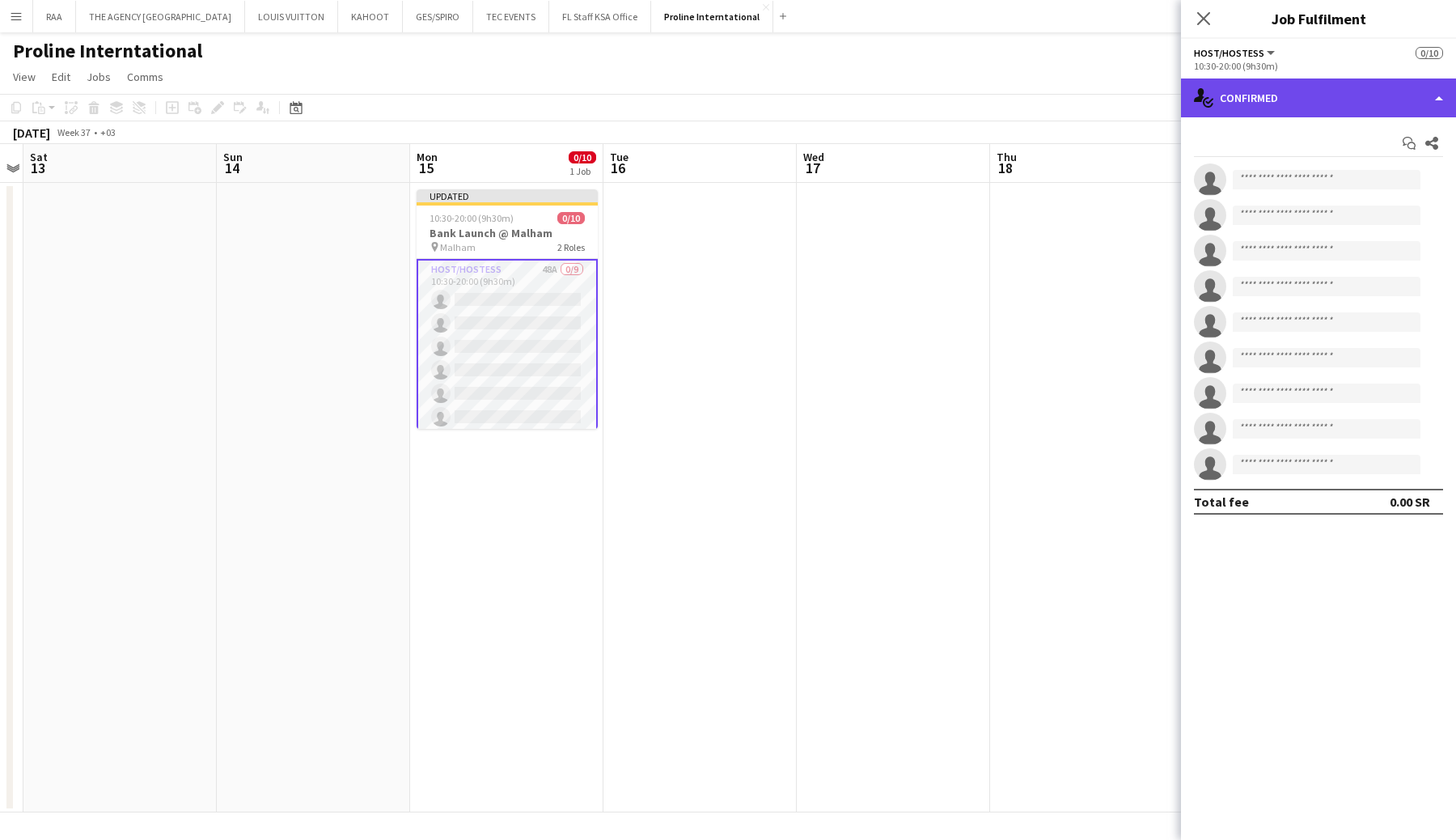
click at [1252, 107] on div "single-neutral-actions-check-2 Confirmed" at bounding box center [1319, 98] width 275 height 39
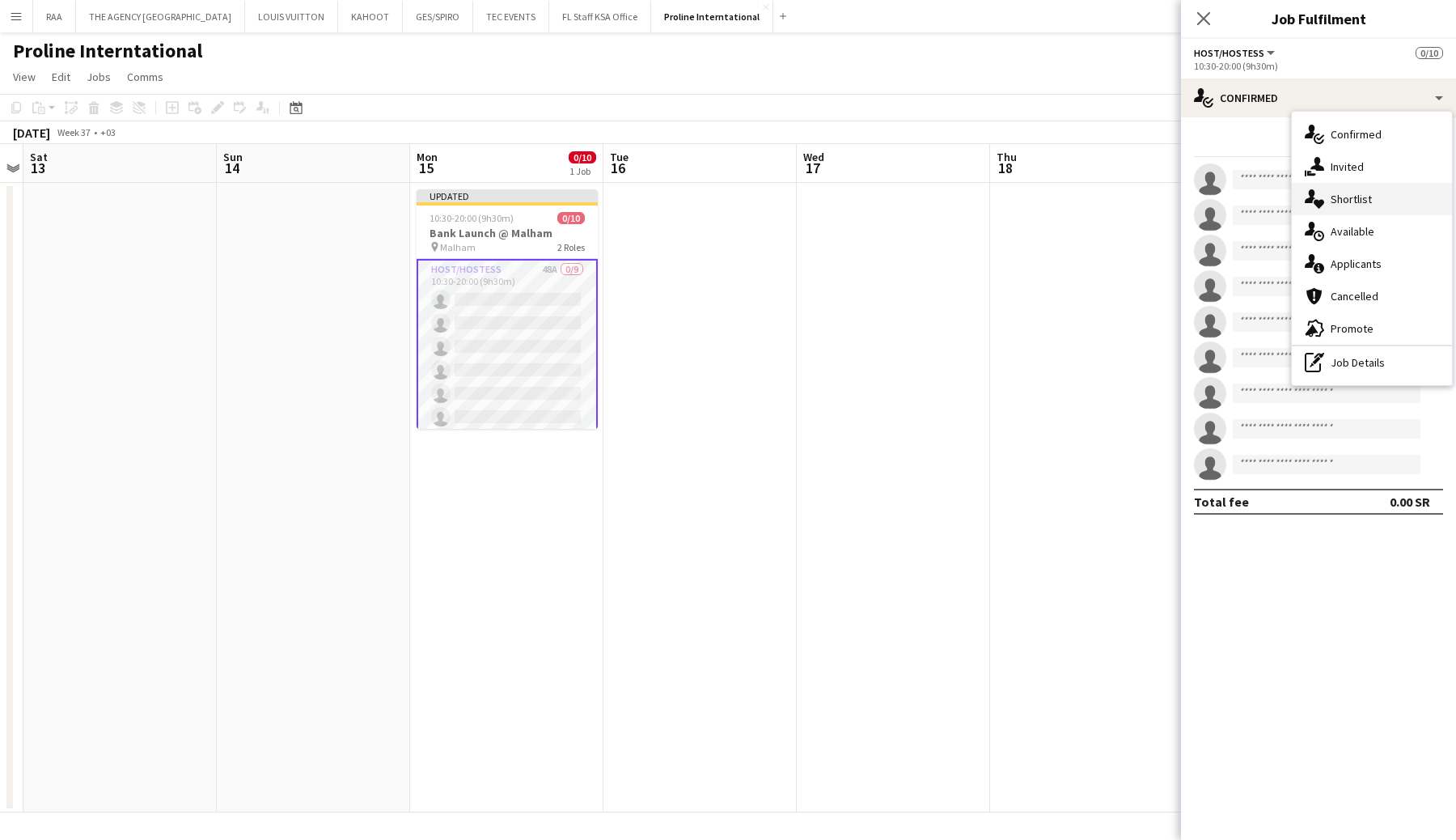
click at [1343, 204] on span "Shortlist" at bounding box center [1352, 199] width 41 height 14
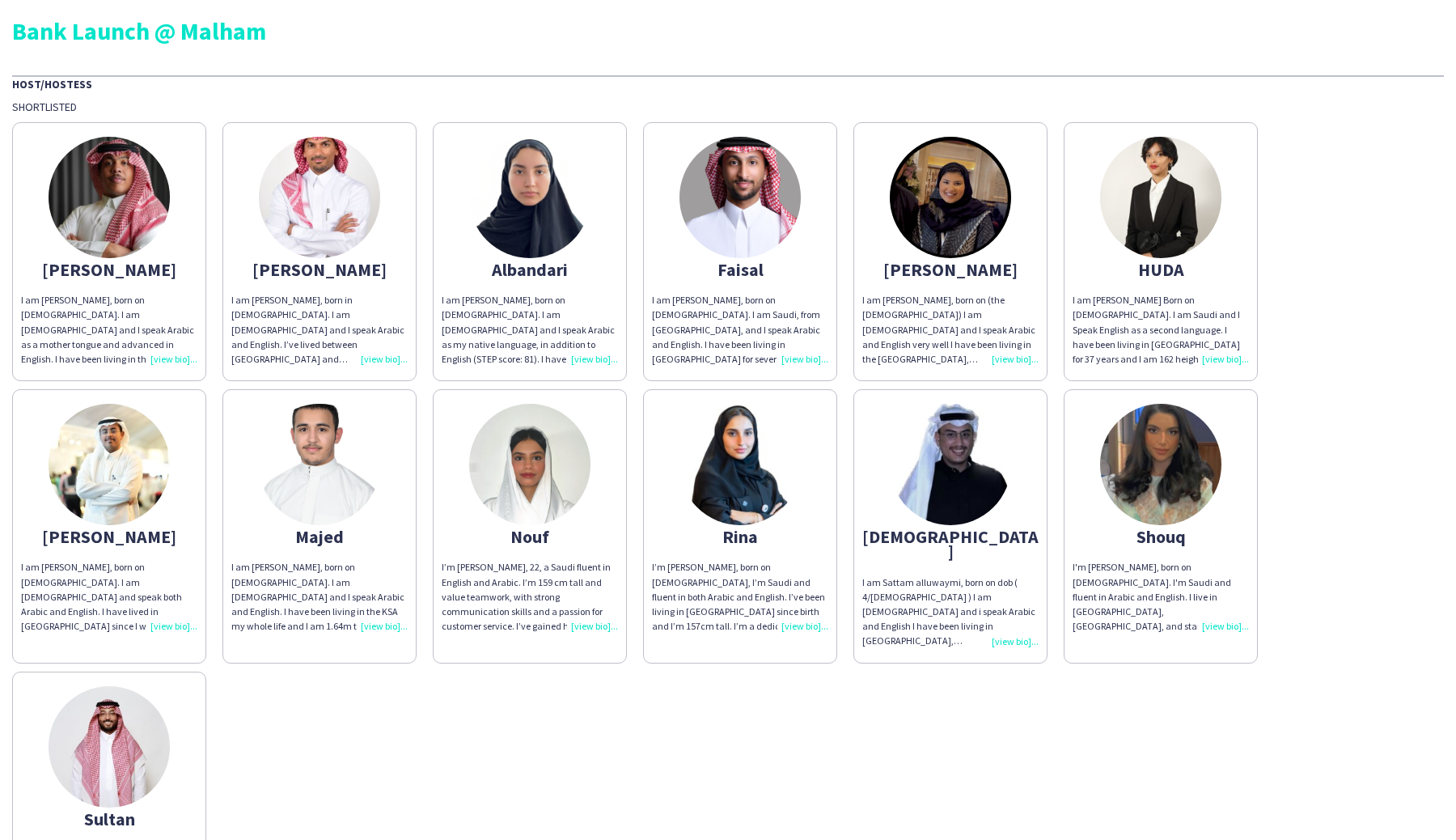
scroll to position [4, 0]
